Goal: Task Accomplishment & Management: Manage account settings

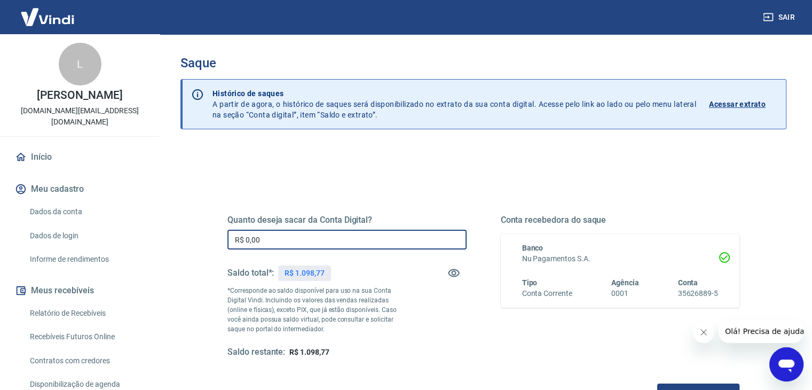
drag, startPoint x: 352, startPoint y: 232, endPoint x: 192, endPoint y: 242, distance: 160.5
click at [192, 242] on div "Quanto deseja sacar da Conta Digital? R$ 0,00 ​ Saldo total*: R$ 1.098,77 *Corr…" at bounding box center [483, 337] width 606 height 382
type input "R$ 600,00"
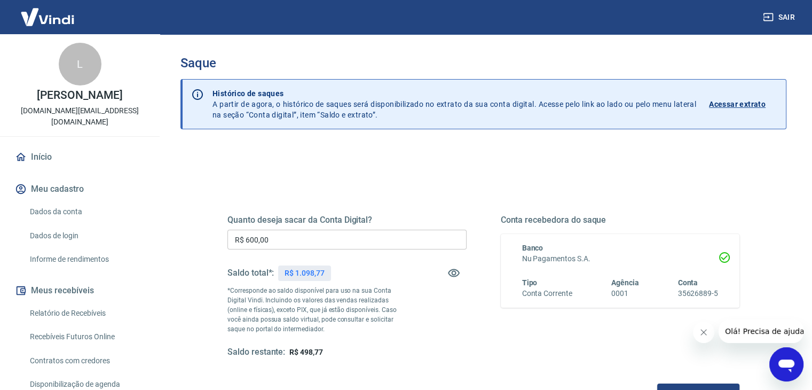
click at [376, 174] on div "Quanto deseja sacar da Conta Digital? R$ 600,00 ​ Saldo total*: R$ 1.098,77 *Co…" at bounding box center [484, 292] width 538 height 248
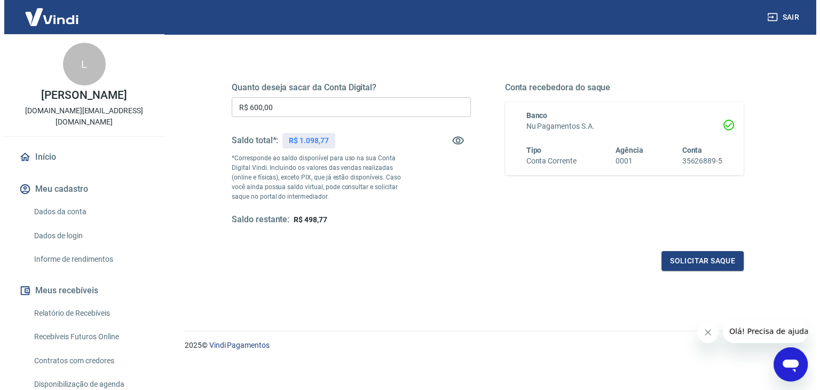
scroll to position [138, 0]
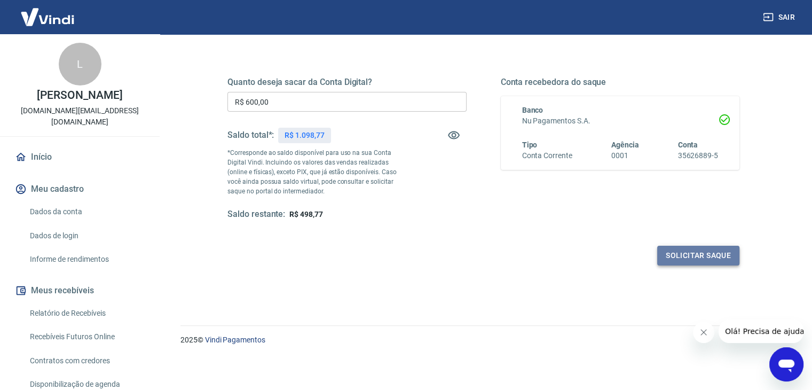
click at [672, 256] on button "Solicitar saque" at bounding box center [698, 256] width 82 height 20
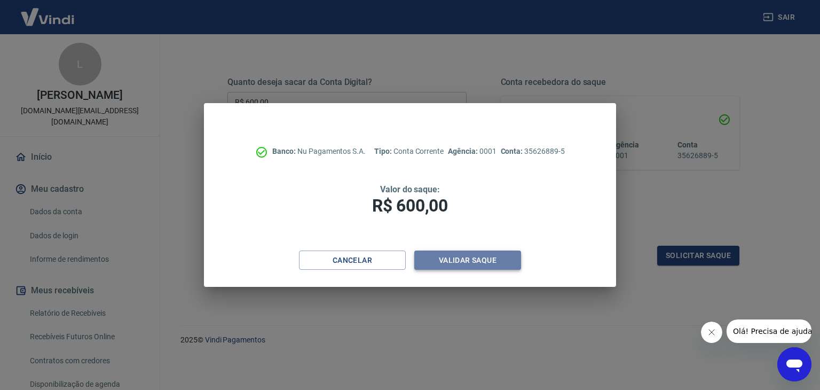
click at [467, 259] on button "Validar saque" at bounding box center [467, 260] width 107 height 20
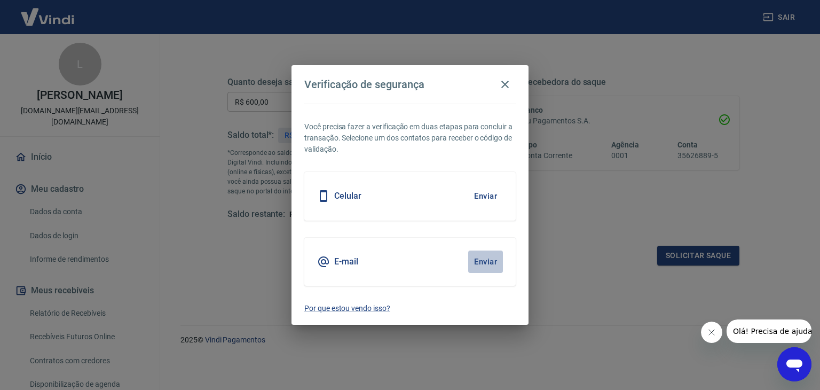
click at [486, 259] on button "Enviar" at bounding box center [485, 261] width 35 height 22
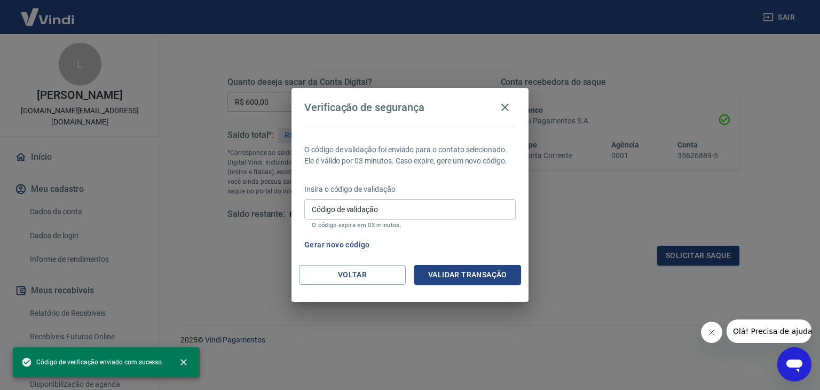
click at [456, 214] on input "Código de validação" at bounding box center [409, 209] width 211 height 20
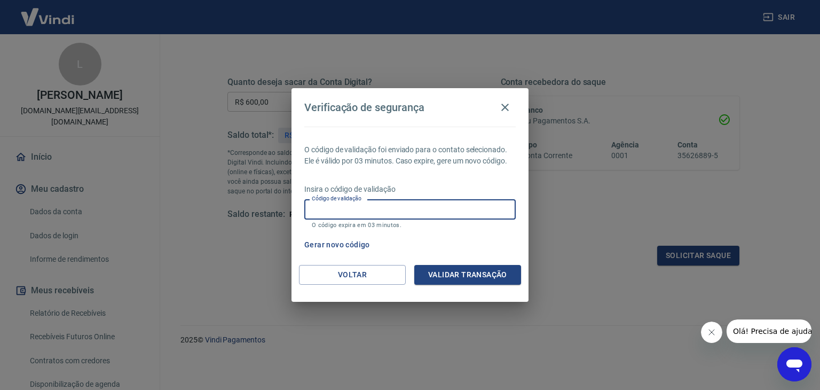
paste input "461927"
type input "461927"
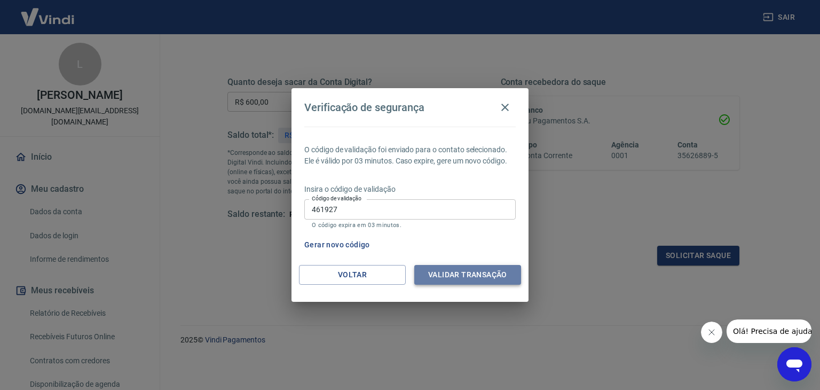
click at [474, 273] on button "Validar transação" at bounding box center [467, 275] width 107 height 20
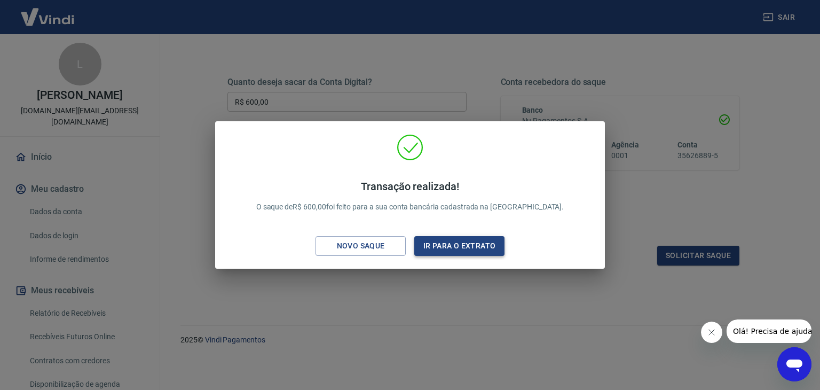
click at [457, 250] on button "Ir para o extrato" at bounding box center [459, 246] width 90 height 20
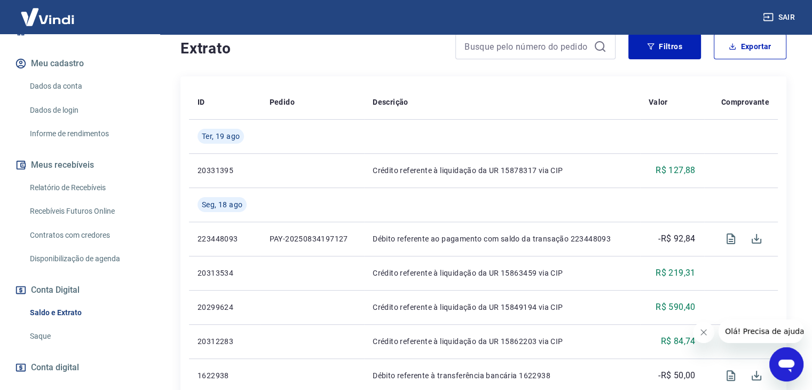
scroll to position [160, 0]
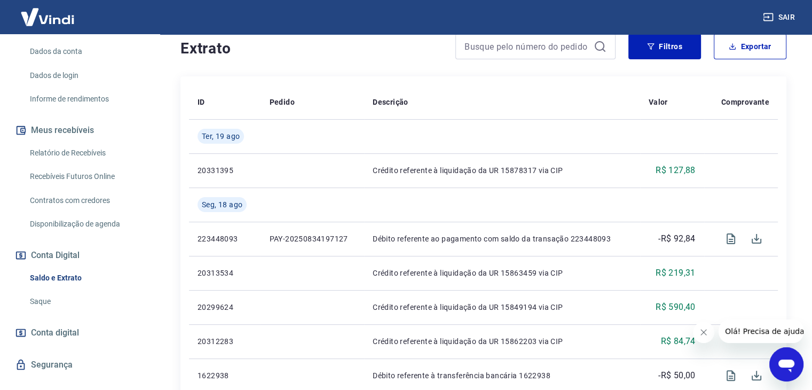
click at [75, 267] on link "Saldo e Extrato" at bounding box center [86, 278] width 121 height 22
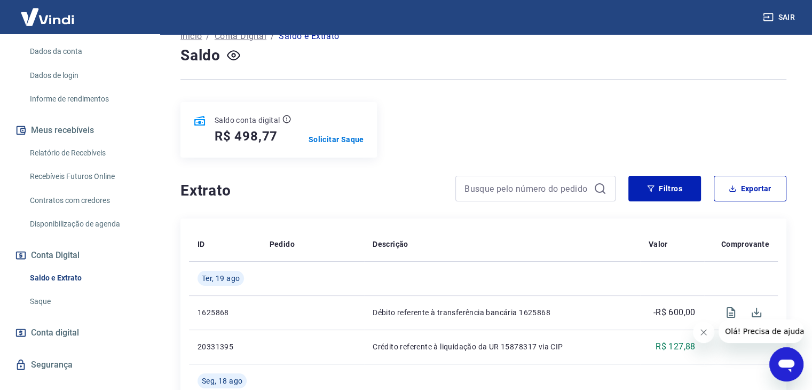
scroll to position [53, 0]
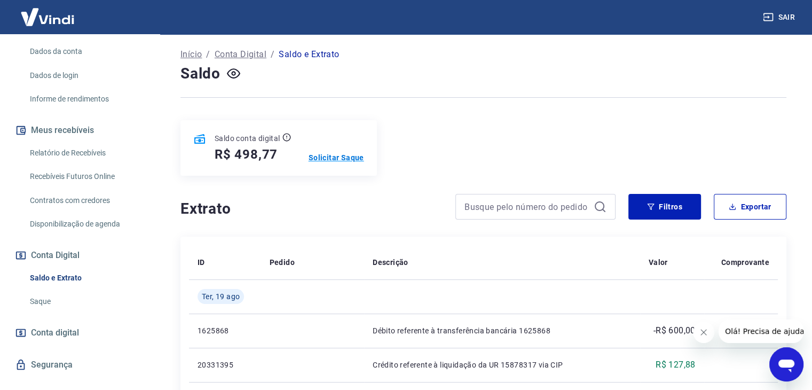
click at [333, 159] on p "Solicitar Saque" at bounding box center [337, 157] width 56 height 11
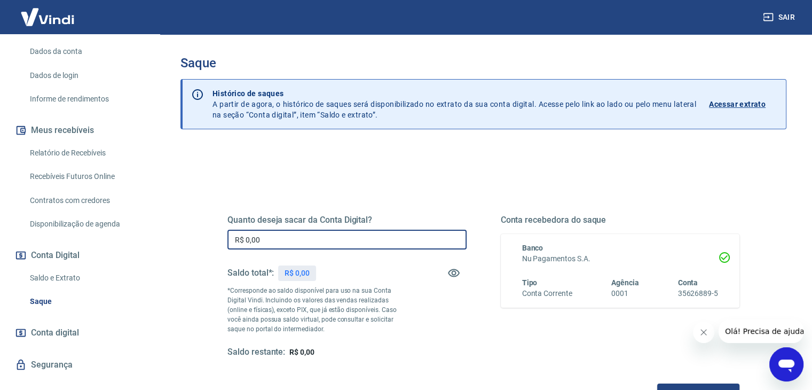
drag, startPoint x: 374, startPoint y: 239, endPoint x: 116, endPoint y: 225, distance: 258.2
click at [116, 225] on div "Sair L Letícia do Nascimento [DOMAIN_NAME][EMAIL_ADDRESS][DOMAIN_NAME] Início M…" at bounding box center [406, 195] width 812 height 390
type input "R$ 300,00"
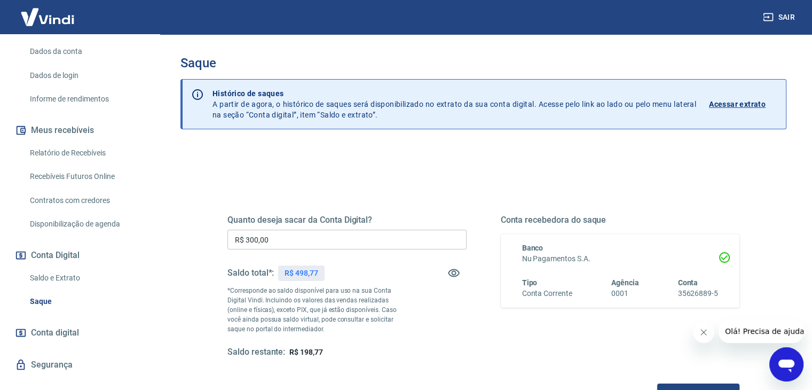
click at [534, 186] on div "Quanto deseja sacar da Conta Digital? R$ 300,00 ​ Saldo total*: R$ 498,77 *Corr…" at bounding box center [484, 292] width 538 height 248
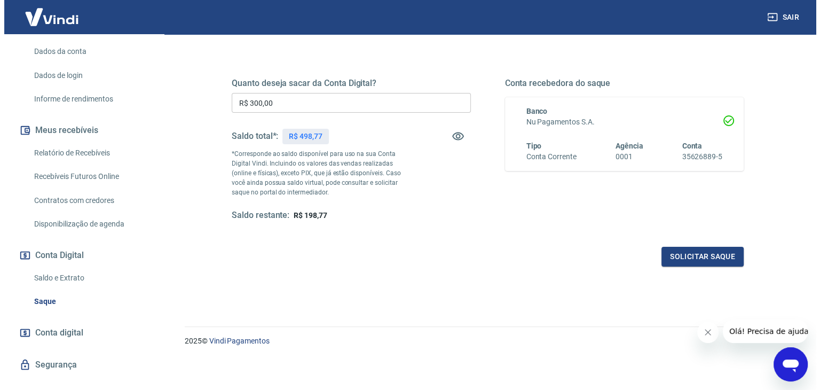
scroll to position [138, 0]
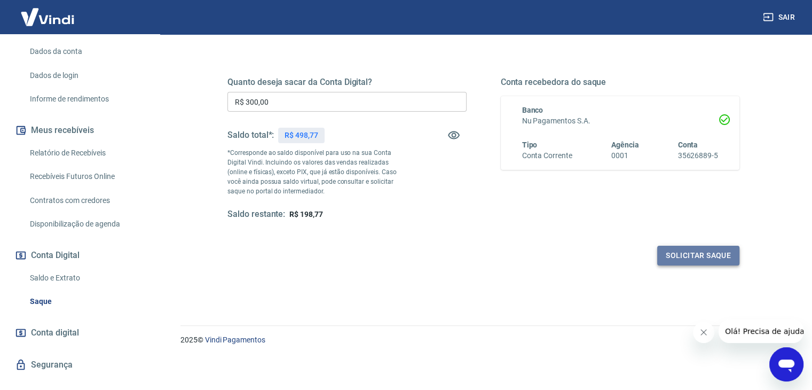
click at [690, 258] on button "Solicitar saque" at bounding box center [698, 256] width 82 height 20
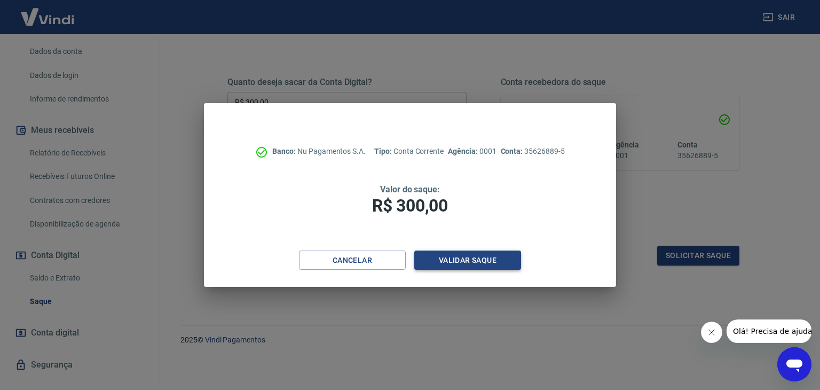
click at [482, 259] on button "Validar saque" at bounding box center [467, 260] width 107 height 20
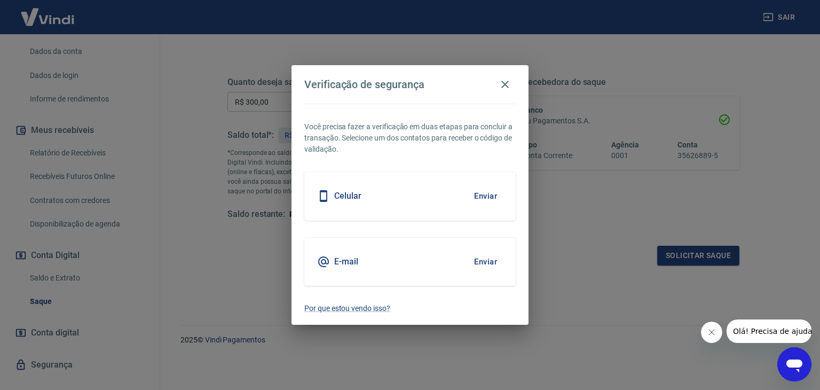
click at [487, 258] on button "Enviar" at bounding box center [485, 261] width 35 height 22
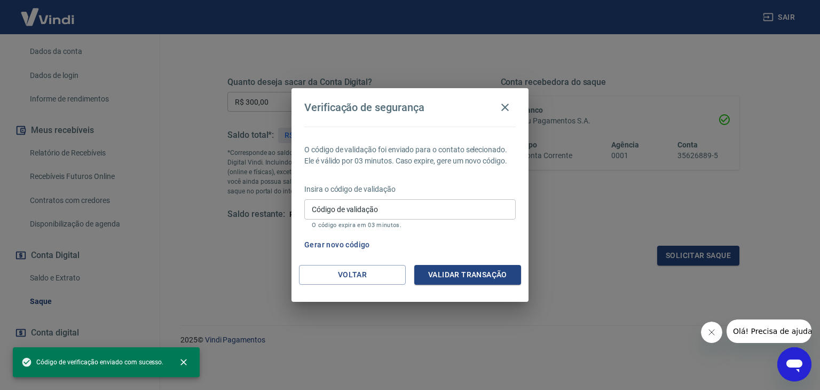
click at [399, 211] on input "Código de validação" at bounding box center [409, 209] width 211 height 20
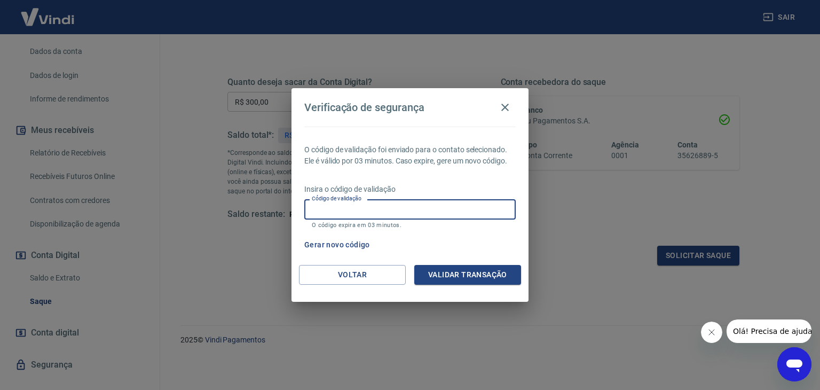
paste input "963471"
type input "963471"
click at [456, 277] on button "Validar transação" at bounding box center [467, 275] width 107 height 20
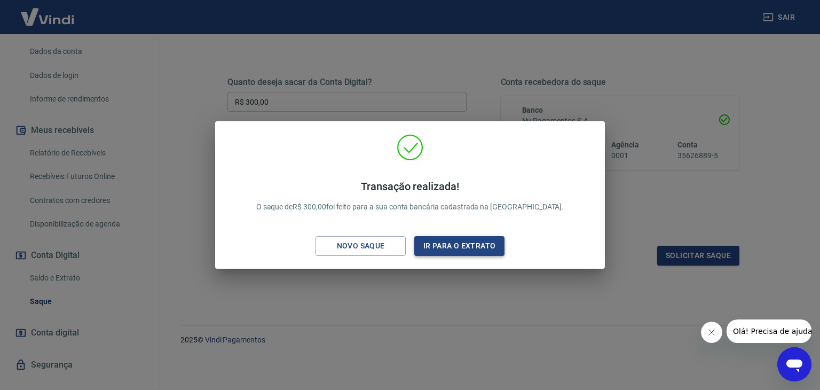
click at [455, 244] on button "Ir para o extrato" at bounding box center [459, 246] width 90 height 20
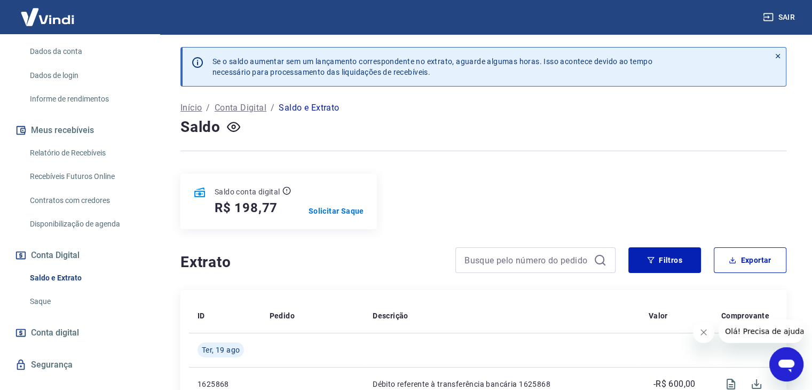
click at [514, 114] on div "Início / Conta Digital / Saldo e Extrato" at bounding box center [483, 107] width 606 height 17
click at [509, 127] on div "Saldo" at bounding box center [483, 126] width 606 height 21
click at [516, 109] on div "Início / Conta Digital / Saldo e Extrato" at bounding box center [483, 107] width 606 height 17
